Goal: Check status: Check status

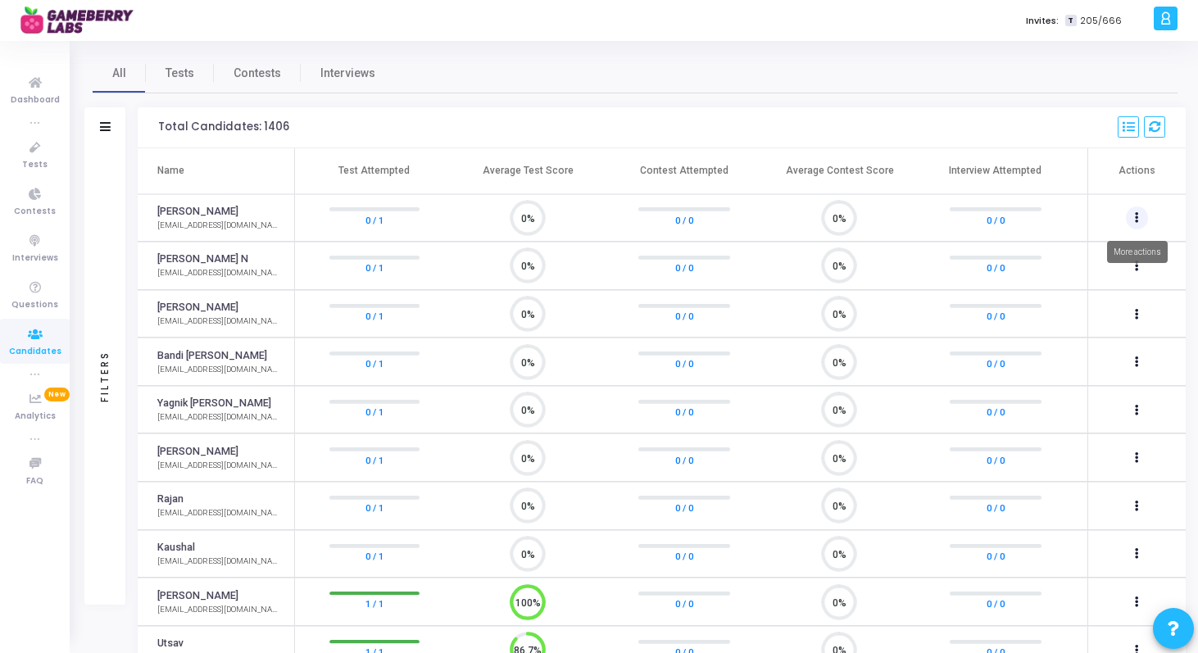
click at [1138, 215] on icon at bounding box center [1137, 218] width 4 height 8
click at [992, 109] on div at bounding box center [599, 326] width 1198 height 653
click at [199, 206] on link "[PERSON_NAME]" at bounding box center [197, 212] width 81 height 16
click at [202, 223] on div "[EMAIL_ADDRESS][DOMAIN_NAME]" at bounding box center [217, 226] width 120 height 12
click at [202, 219] on link "[PERSON_NAME]" at bounding box center [197, 212] width 81 height 16
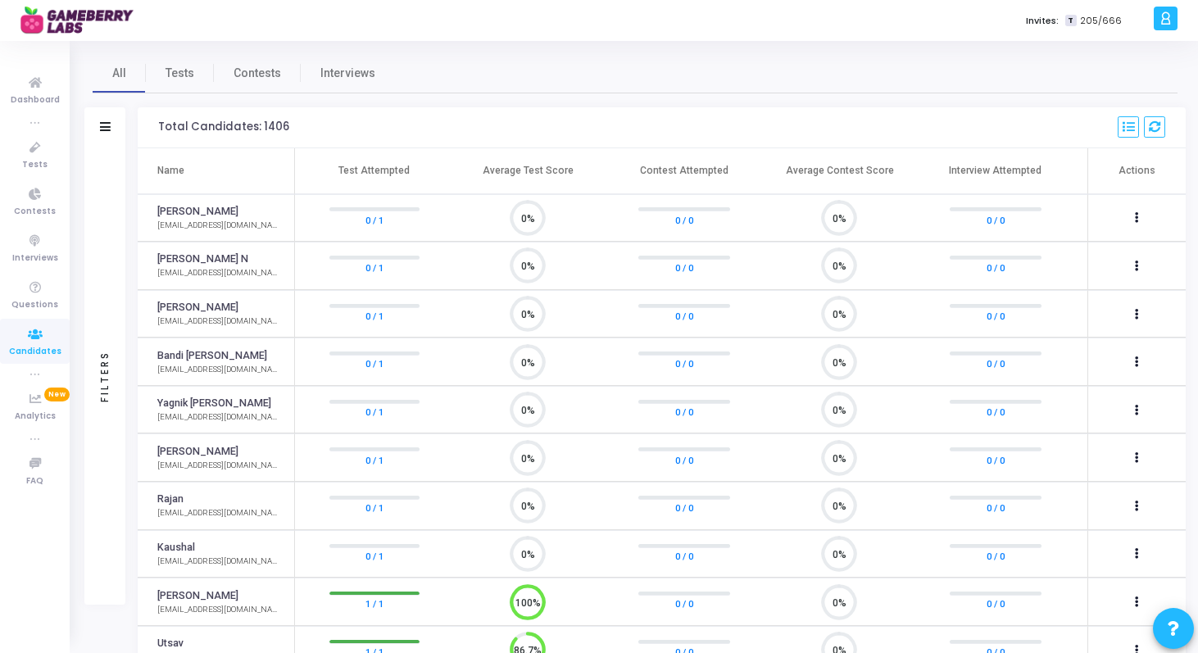
click at [535, 223] on circle at bounding box center [528, 217] width 20 height 20
click at [858, 229] on icon "0%" at bounding box center [834, 218] width 48 height 43
click at [100, 122] on icon at bounding box center [105, 126] width 11 height 9
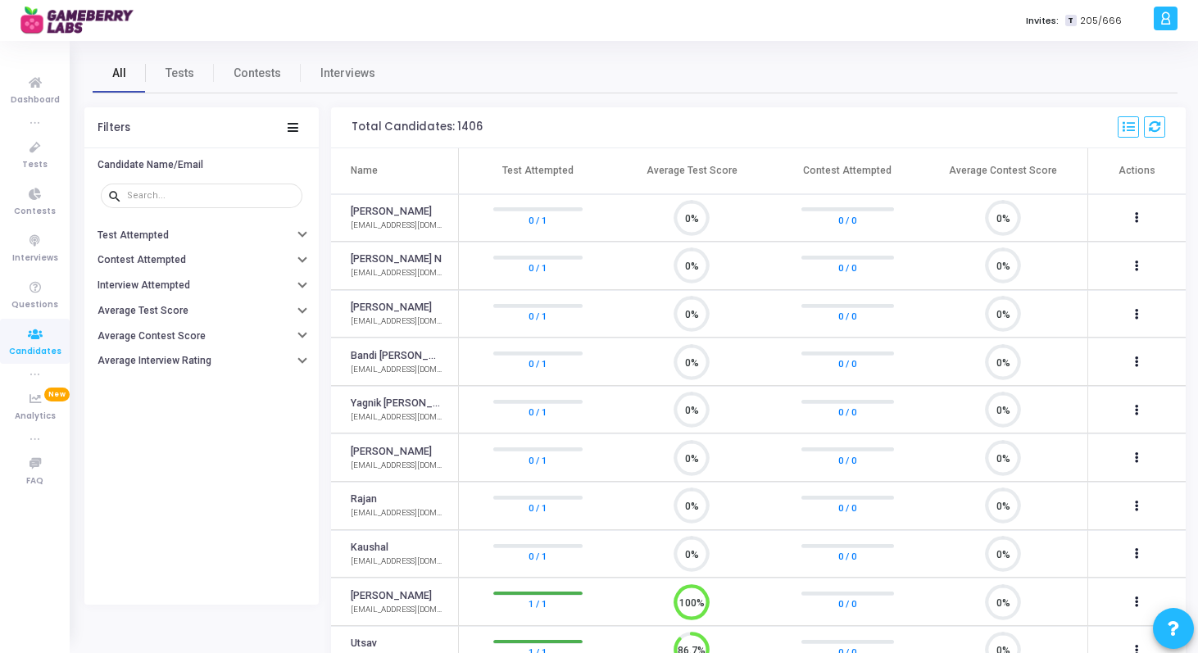
click at [120, 78] on span "All" at bounding box center [119, 73] width 14 height 17
click at [47, 339] on icon at bounding box center [35, 334] width 34 height 20
click at [391, 210] on link "[PERSON_NAME]" at bounding box center [391, 212] width 81 height 16
click at [1140, 220] on button at bounding box center [1137, 217] width 23 height 23
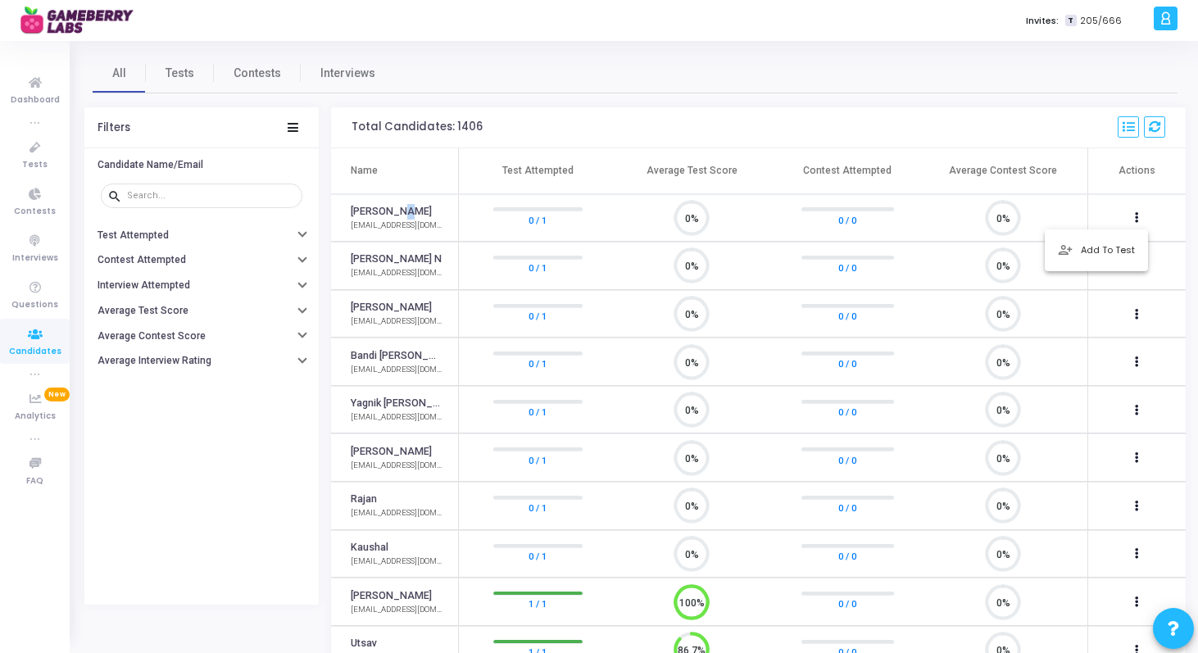
click at [1146, 121] on div at bounding box center [599, 326] width 1198 height 653
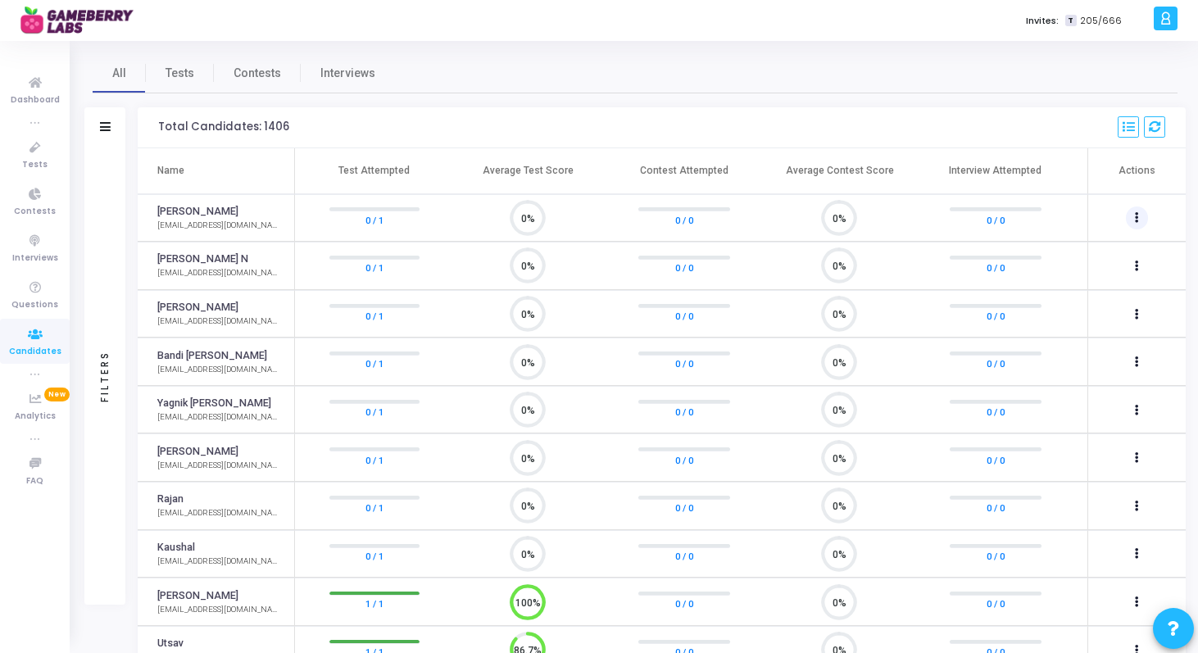
click at [1143, 225] on button at bounding box center [1137, 217] width 23 height 23
click at [1073, 158] on div at bounding box center [599, 326] width 1198 height 653
click at [205, 220] on mat-tooltip-component "[PERSON_NAME]" at bounding box center [196, 242] width 99 height 45
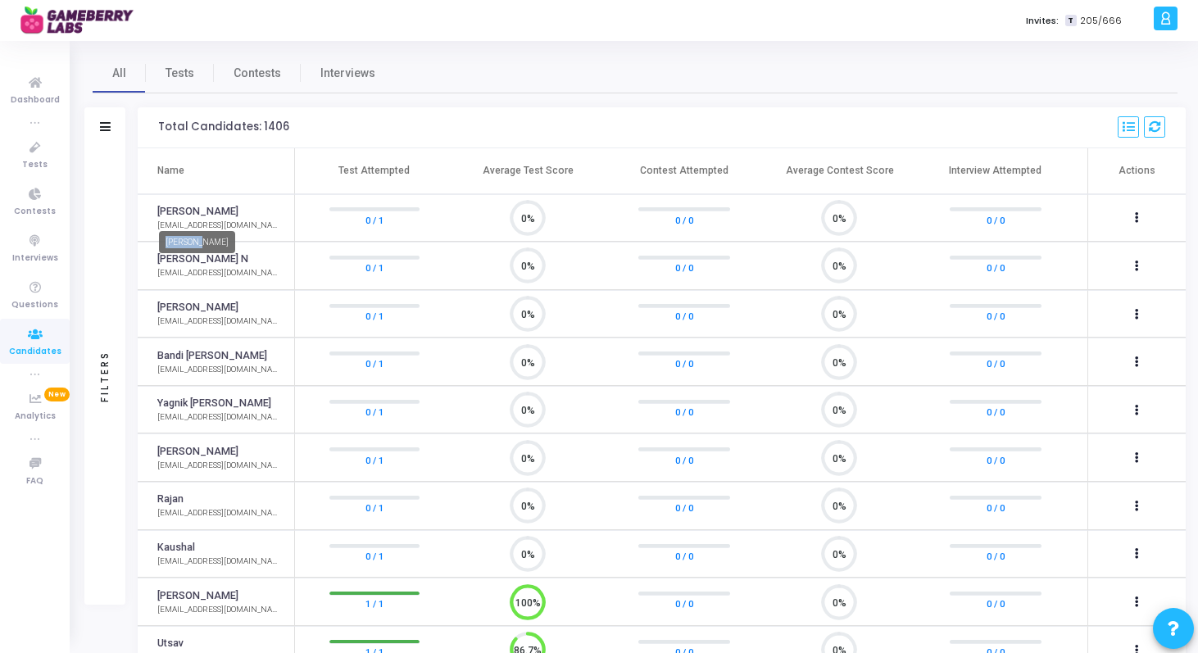
click at [205, 220] on mat-tooltip-component "[PERSON_NAME]" at bounding box center [196, 242] width 99 height 45
click at [27, 147] on icon at bounding box center [35, 148] width 34 height 20
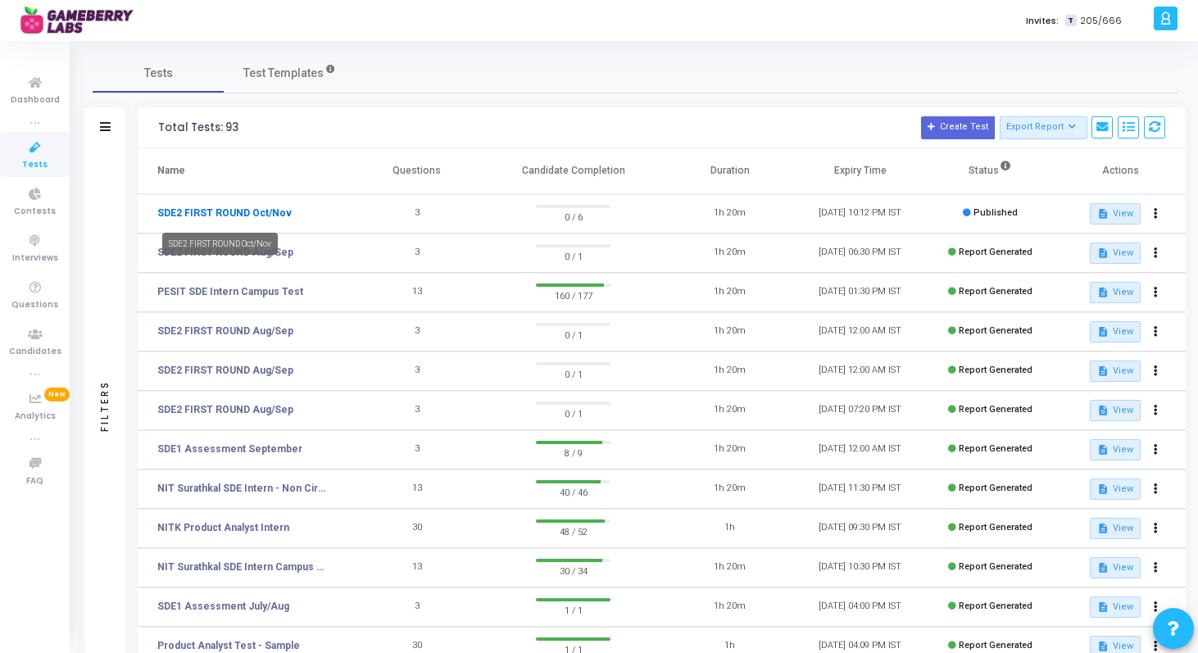
click at [223, 211] on link "SDE2 FIRST ROUND Oct/Nov" at bounding box center [224, 213] width 134 height 15
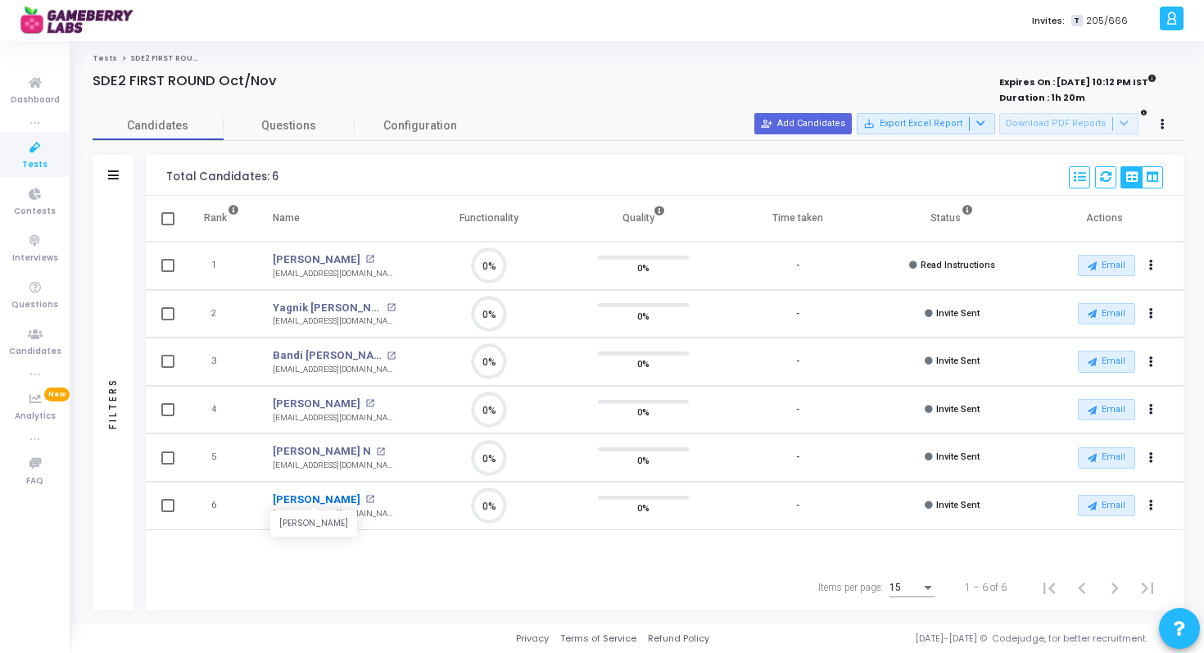
click at [310, 497] on link "[PERSON_NAME]" at bounding box center [317, 500] width 88 height 16
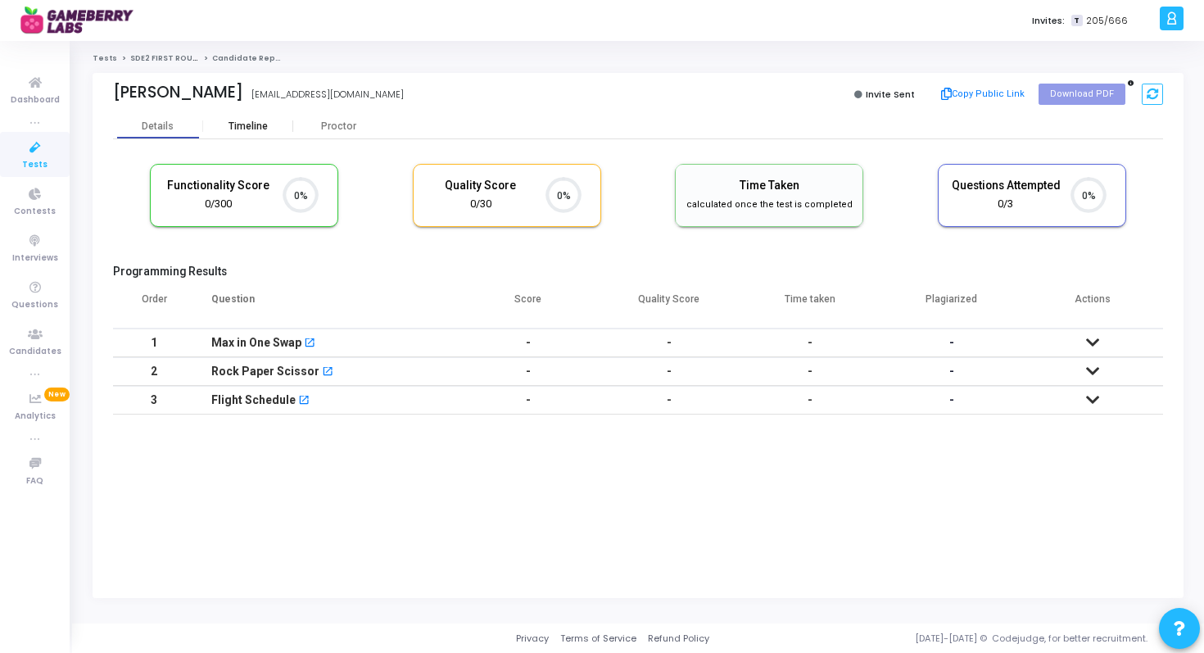
click at [258, 124] on div "Timeline" at bounding box center [248, 126] width 39 height 12
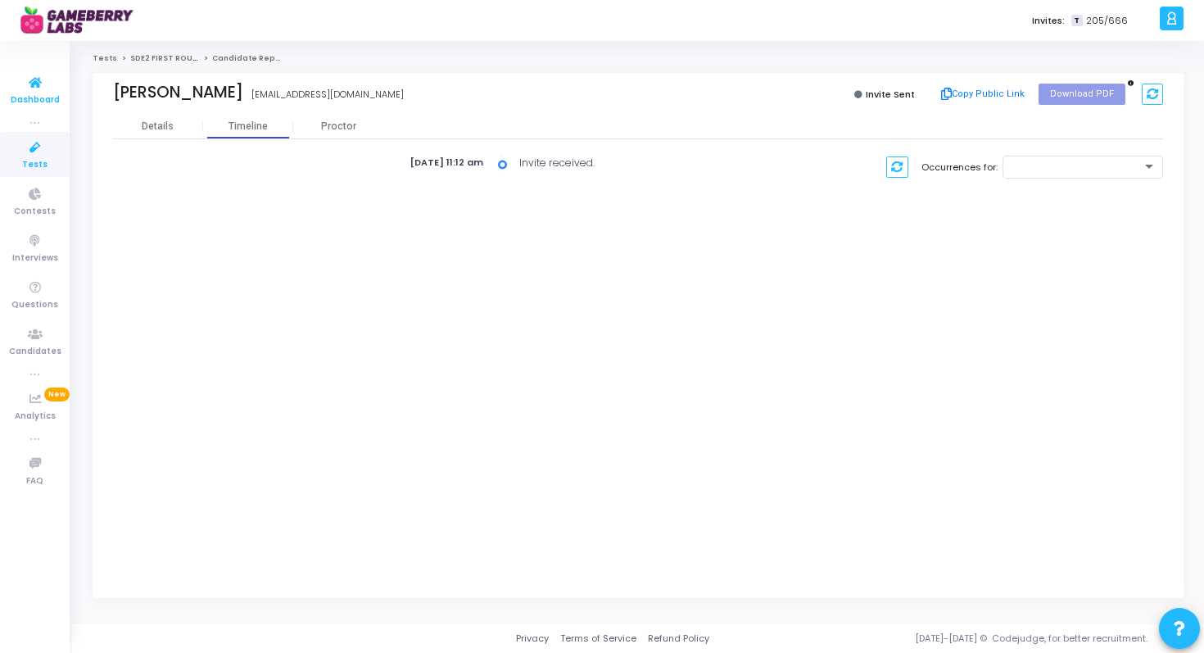
click at [33, 70] on link "Dashboard" at bounding box center [35, 89] width 70 height 45
